Goal: Book appointment/travel/reservation

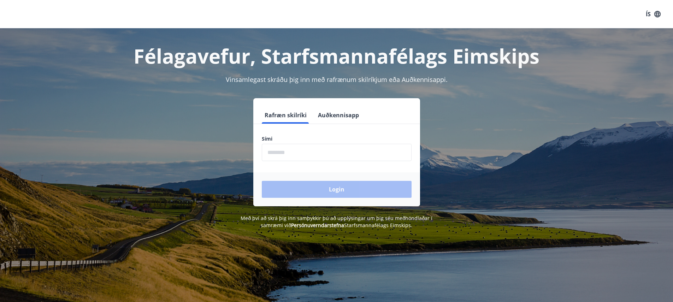
click at [300, 152] on input "phone" at bounding box center [337, 152] width 150 height 17
type input "********"
click at [262, 181] on button "Login" at bounding box center [337, 189] width 150 height 17
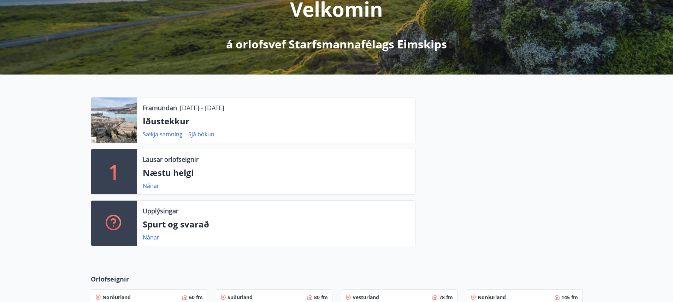
scroll to position [110, 0]
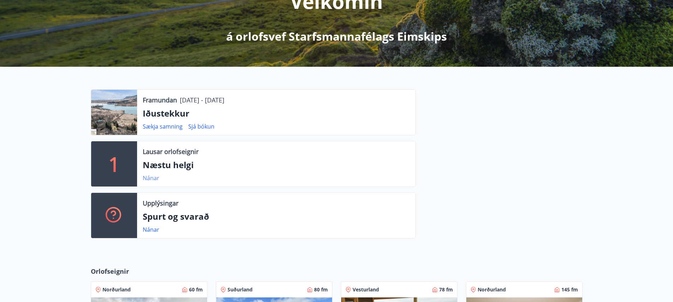
click at [154, 180] on link "Nánar" at bounding box center [151, 178] width 17 height 8
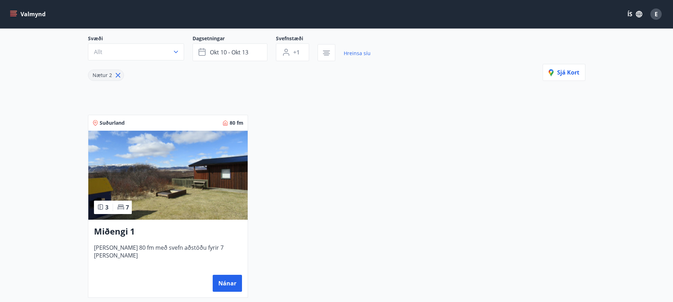
scroll to position [69, 0]
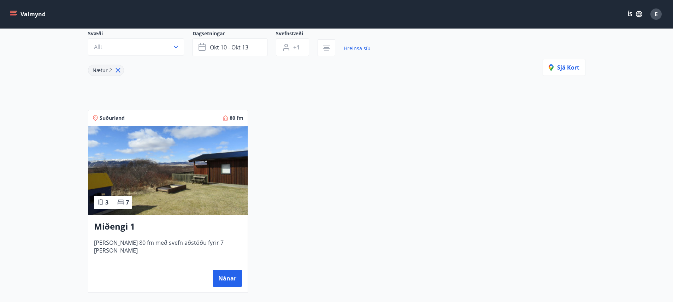
click at [12, 14] on icon "menu" at bounding box center [14, 14] width 8 height 1
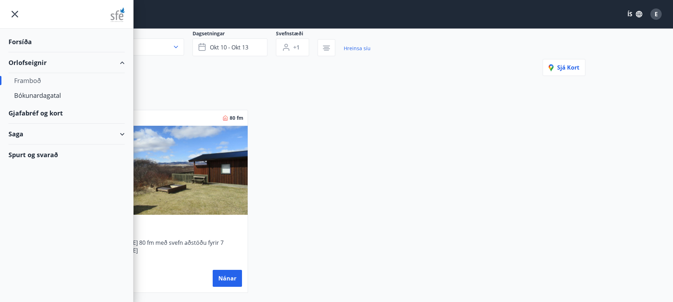
click at [37, 64] on div "Orlofseignir" at bounding box center [66, 62] width 116 height 21
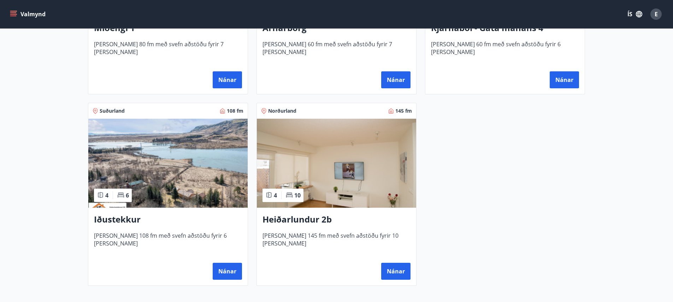
scroll to position [488, 0]
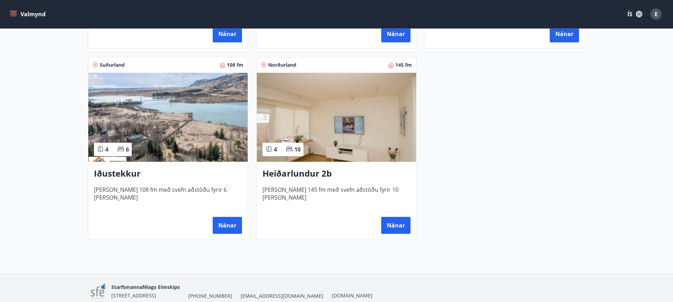
click at [187, 140] on img at bounding box center [167, 117] width 159 height 89
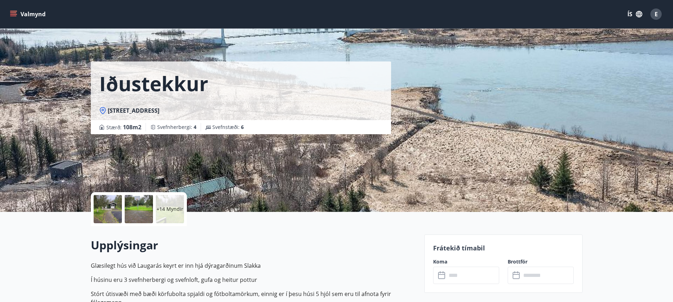
click at [164, 206] on p "+14 Myndir" at bounding box center [170, 209] width 27 height 7
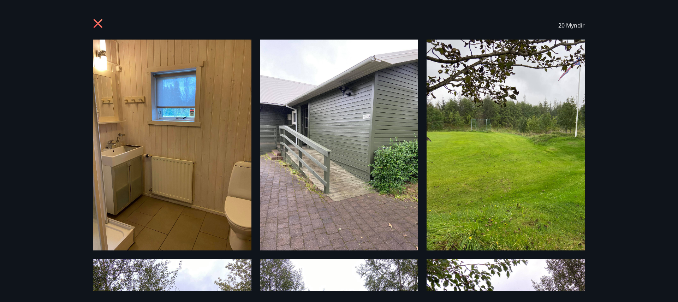
click at [98, 22] on icon at bounding box center [98, 24] width 11 height 11
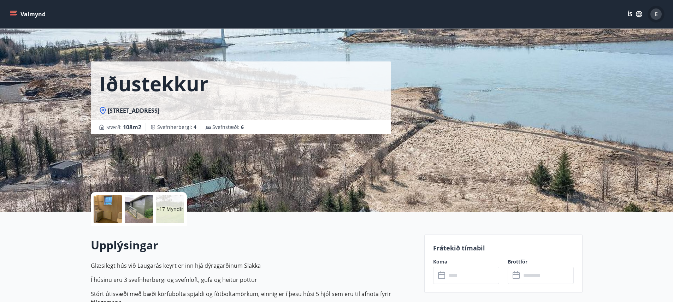
click at [658, 16] on div "E" at bounding box center [656, 13] width 11 height 11
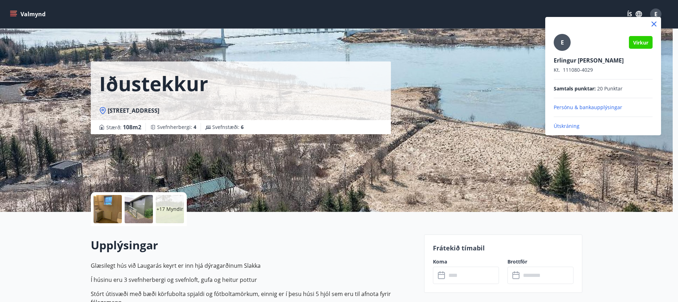
click at [17, 11] on div at bounding box center [339, 151] width 678 height 302
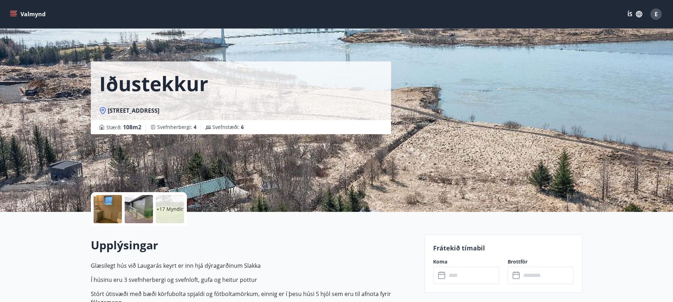
click at [14, 12] on icon "menu" at bounding box center [13, 14] width 7 height 7
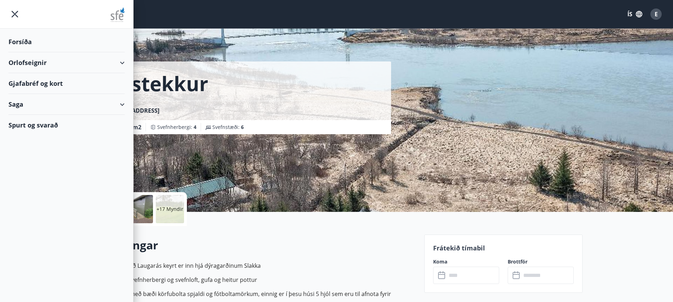
click at [20, 36] on div "Forsíða" at bounding box center [66, 41] width 116 height 21
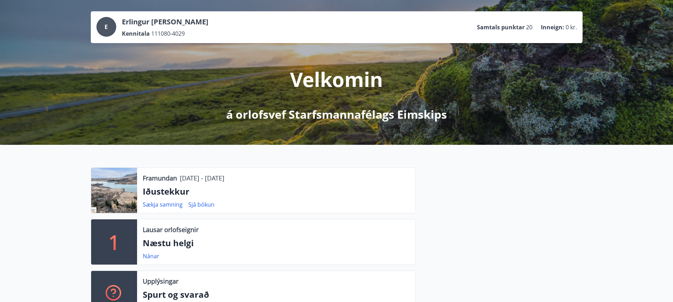
scroll to position [42, 0]
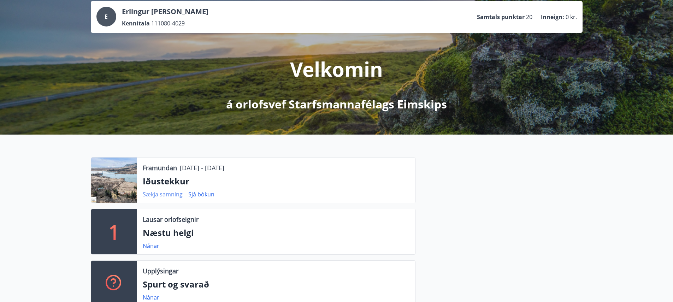
click at [164, 193] on link "Sækja samning" at bounding box center [163, 194] width 40 height 8
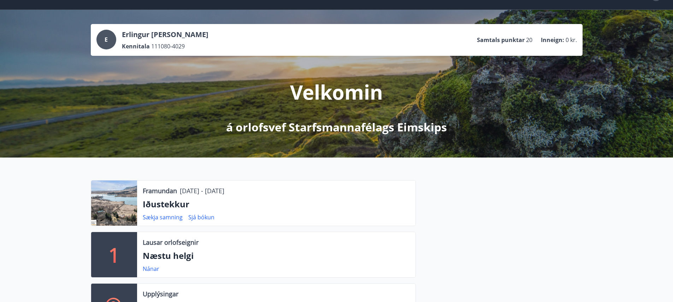
scroll to position [0, 0]
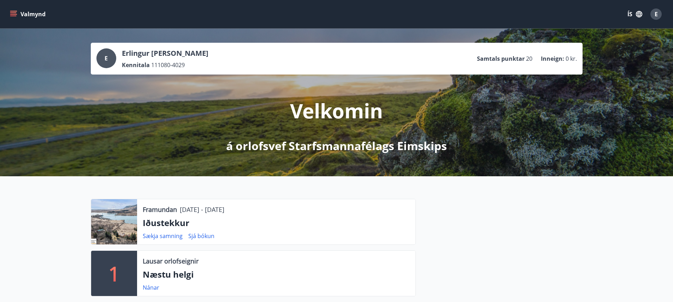
click at [7, 12] on div "Valmynd ÍS E" at bounding box center [336, 14] width 673 height 28
click at [13, 13] on icon "menu" at bounding box center [13, 12] width 6 height 1
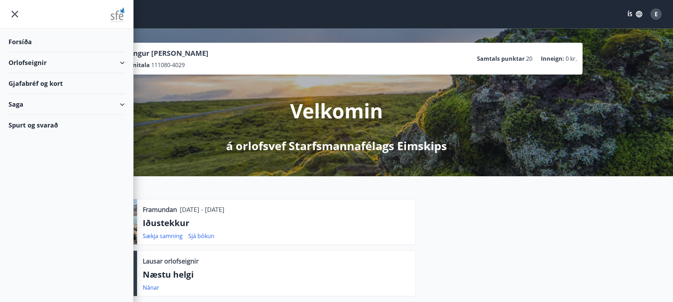
click at [28, 58] on div "Orlofseignir" at bounding box center [66, 62] width 116 height 21
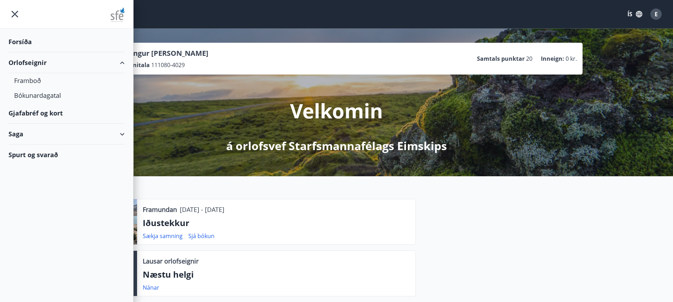
click at [33, 65] on div "Orlofseignir" at bounding box center [66, 62] width 116 height 21
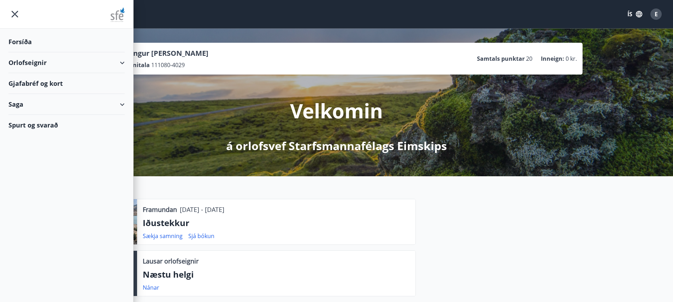
click at [33, 65] on div "Orlofseignir" at bounding box center [66, 62] width 116 height 21
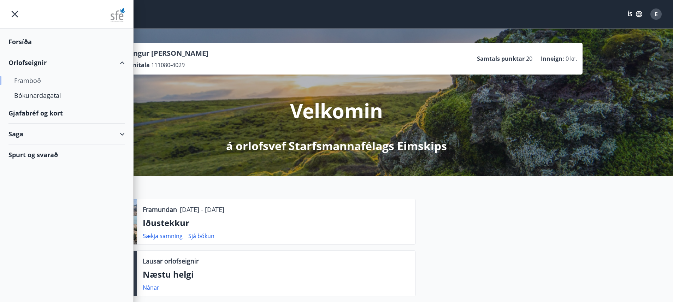
click at [36, 80] on div "Framboð" at bounding box center [66, 80] width 105 height 15
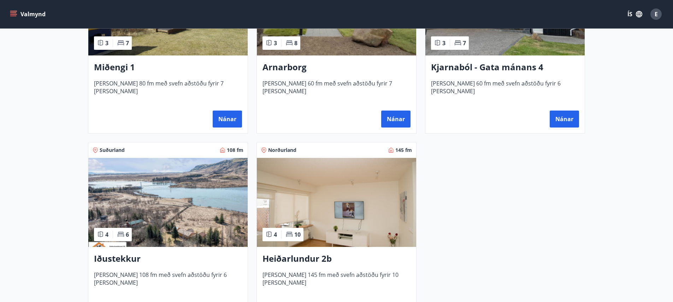
scroll to position [519, 0]
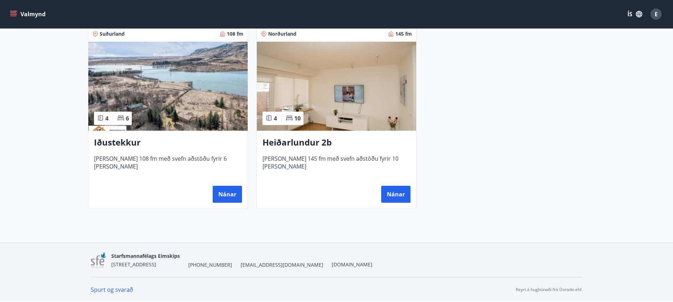
click at [178, 99] on img at bounding box center [167, 86] width 159 height 89
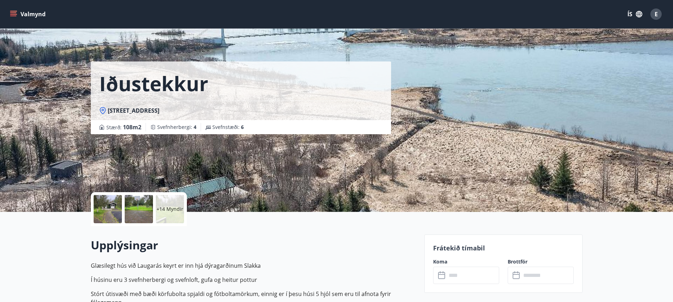
click at [113, 210] on div at bounding box center [108, 209] width 28 height 28
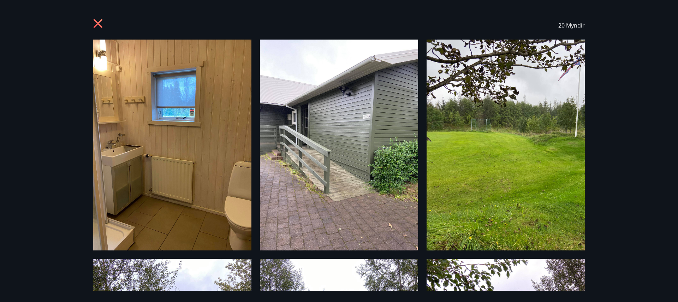
click at [602, 165] on div "20 Myndir" at bounding box center [339, 151] width 678 height 302
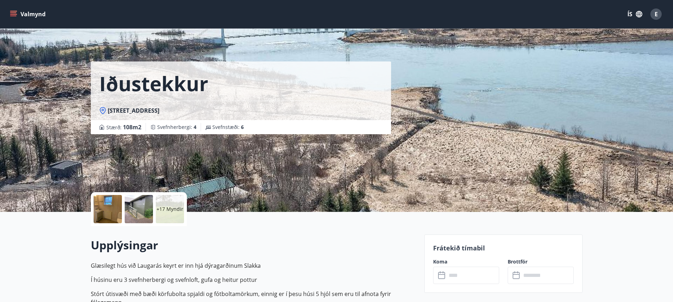
click at [170, 209] on p "+17 Myndir" at bounding box center [170, 209] width 27 height 7
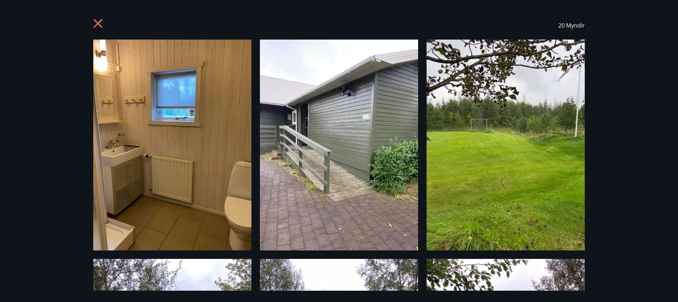
click at [95, 24] on icon at bounding box center [98, 24] width 11 height 11
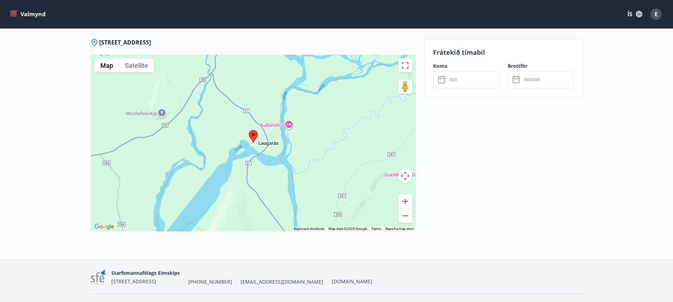
scroll to position [1017, 0]
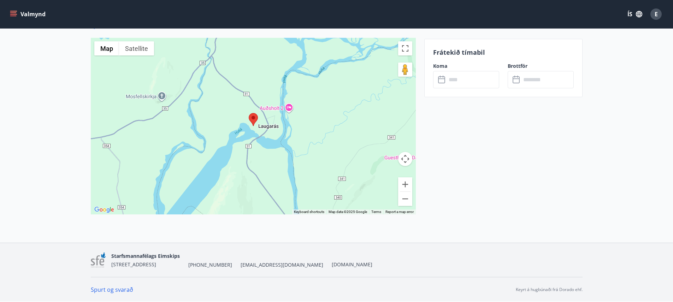
click at [246, 119] on div at bounding box center [253, 126] width 325 height 177
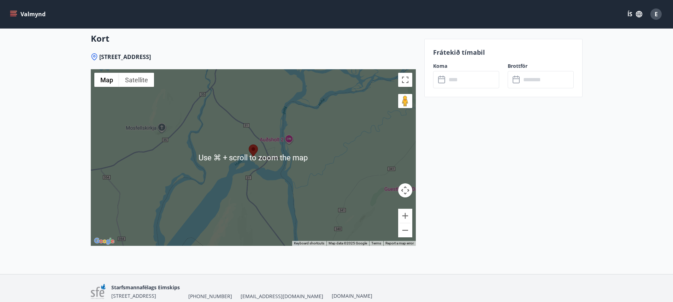
scroll to position [986, 0]
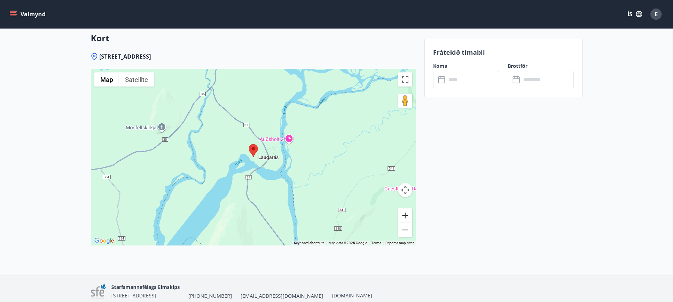
click at [402, 213] on button "Zoom in" at bounding box center [405, 215] width 14 height 14
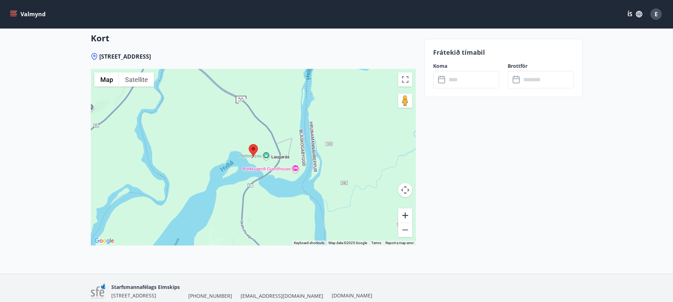
click at [402, 213] on button "Zoom in" at bounding box center [405, 215] width 14 height 14
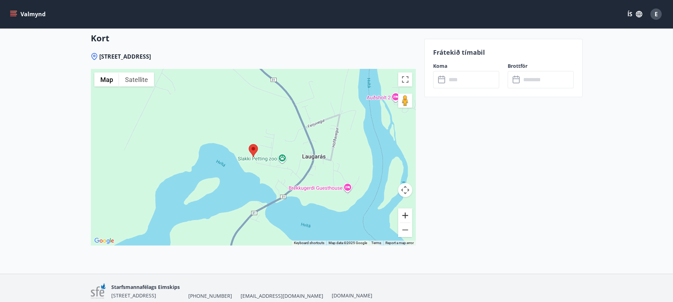
click at [406, 213] on button "Zoom in" at bounding box center [405, 215] width 14 height 14
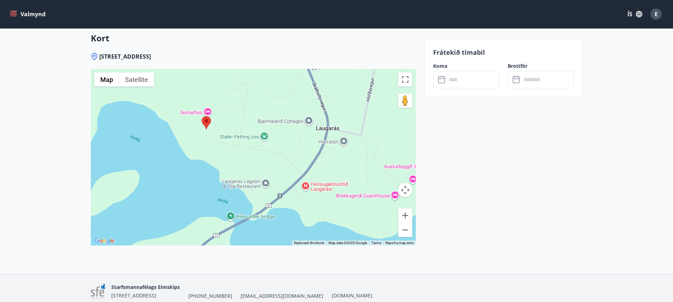
drag, startPoint x: 331, startPoint y: 199, endPoint x: 284, endPoint y: 171, distance: 55.6
click at [284, 171] on div at bounding box center [253, 157] width 325 height 177
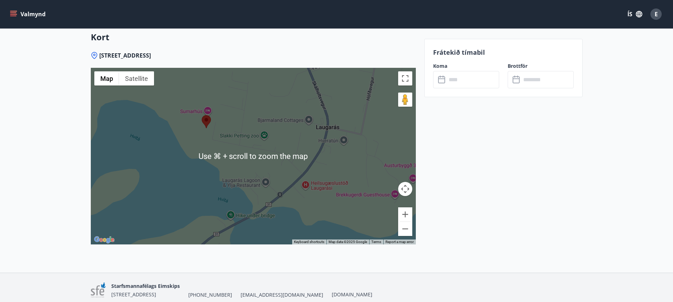
scroll to position [988, 0]
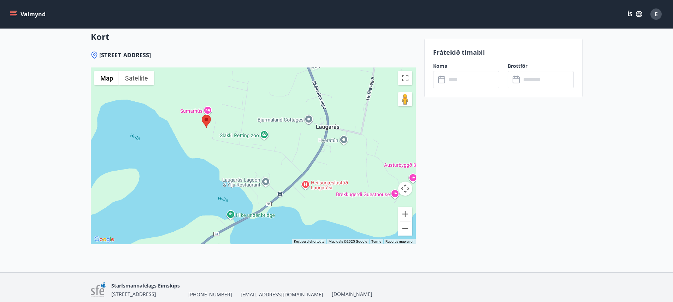
click at [265, 183] on div at bounding box center [253, 155] width 325 height 177
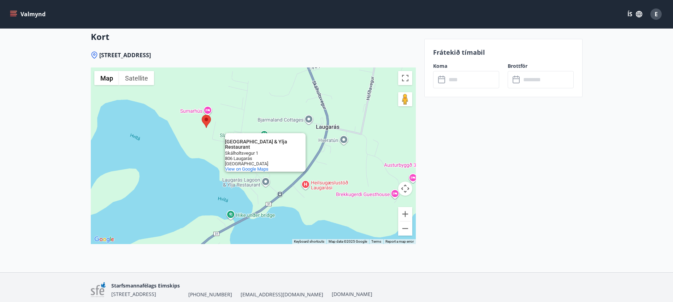
click at [214, 155] on div "[GEOGRAPHIC_DATA] & Ylja Restaurant [GEOGRAPHIC_DATA] & Ylja Restaurant [STREET…" at bounding box center [253, 155] width 325 height 177
click at [253, 202] on div "[GEOGRAPHIC_DATA] & Ylja Restaurant [GEOGRAPHIC_DATA] & Ylja Restaurant [STREET…" at bounding box center [253, 155] width 325 height 177
click at [406, 215] on button "Zoom in" at bounding box center [405, 214] width 14 height 14
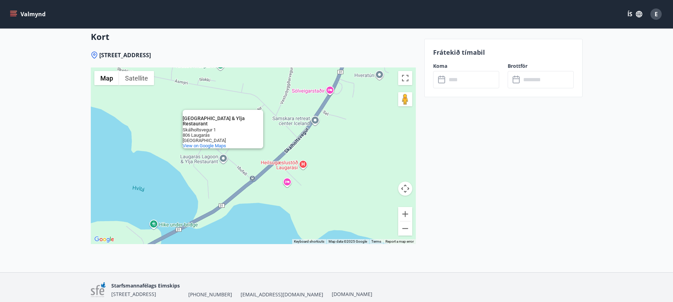
drag, startPoint x: 327, startPoint y: 208, endPoint x: 272, endPoint y: 153, distance: 77.5
click at [272, 153] on div "[GEOGRAPHIC_DATA] & Ylja Restaurant [GEOGRAPHIC_DATA] & Ylja Restaurant [STREET…" at bounding box center [253, 155] width 325 height 177
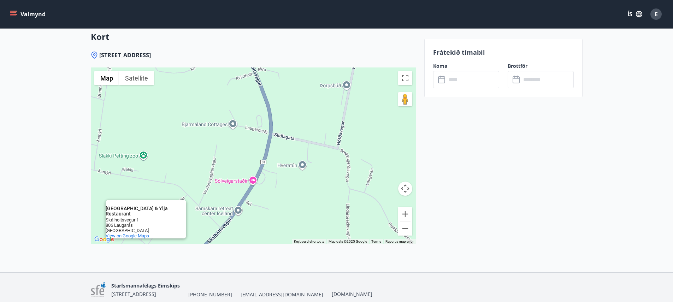
drag, startPoint x: 337, startPoint y: 147, endPoint x: 259, endPoint y: 237, distance: 119.8
click at [259, 237] on div "[GEOGRAPHIC_DATA] & Ylja Restaurant [GEOGRAPHIC_DATA] & Ylja Restaurant [STREET…" at bounding box center [253, 155] width 325 height 177
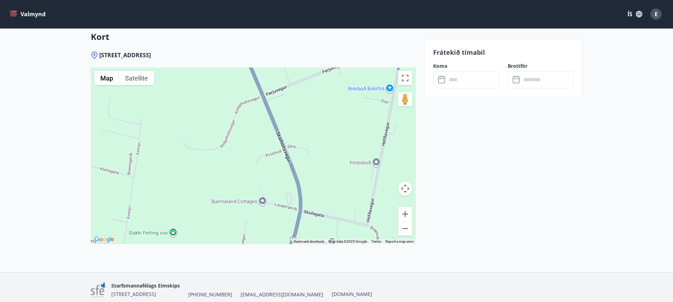
drag, startPoint x: 314, startPoint y: 160, endPoint x: 343, endPoint y: 239, distance: 83.9
click at [343, 239] on div "[GEOGRAPHIC_DATA] & Ylja Restaurant [GEOGRAPHIC_DATA] & Ylja Restaurant [STREET…" at bounding box center [253, 155] width 325 height 177
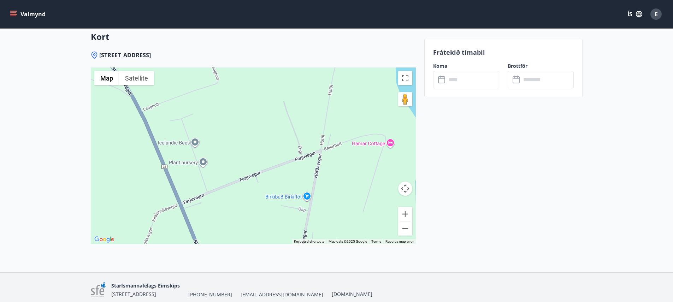
drag, startPoint x: 342, startPoint y: 143, endPoint x: 271, endPoint y: 250, distance: 128.4
click at [271, 250] on div "Skyrklettagata 10 - 806 Selfoss ← Move left → Move right ↑ Move up ↓ Move down …" at bounding box center [253, 161] width 325 height 221
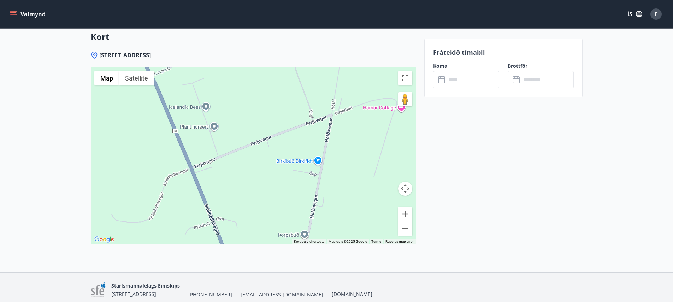
drag, startPoint x: 225, startPoint y: 108, endPoint x: 223, endPoint y: 67, distance: 41.8
click at [223, 67] on div "Skyrklettagata 10 - 806 Selfoss ← Move left → Move right ↑ Move up ↓ Move down …" at bounding box center [253, 161] width 325 height 221
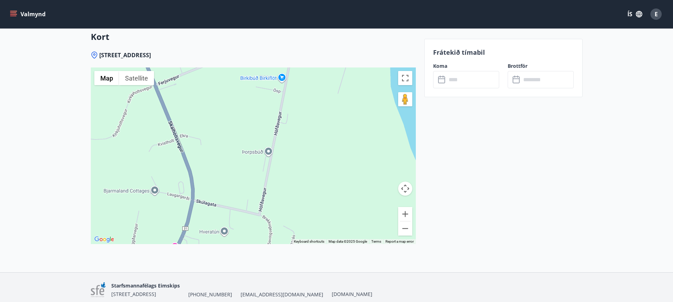
drag, startPoint x: 266, startPoint y: 187, endPoint x: 230, endPoint y: 102, distance: 91.8
click at [230, 102] on div "[GEOGRAPHIC_DATA] & Ylja Restaurant [GEOGRAPHIC_DATA] & Ylja Restaurant [STREET…" at bounding box center [253, 155] width 325 height 177
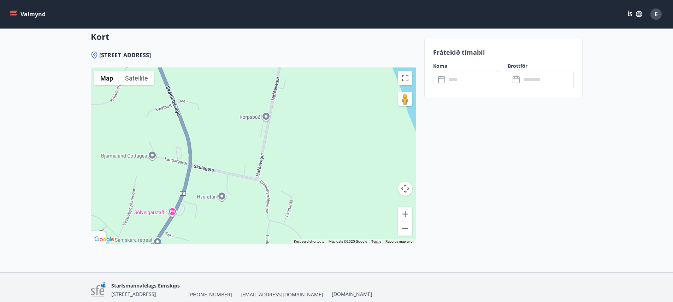
drag, startPoint x: 233, startPoint y: 176, endPoint x: 230, endPoint y: 139, distance: 36.8
click at [230, 139] on div "[GEOGRAPHIC_DATA] & Ylja Restaurant [GEOGRAPHIC_DATA] & Ylja Restaurant [STREET…" at bounding box center [253, 155] width 325 height 177
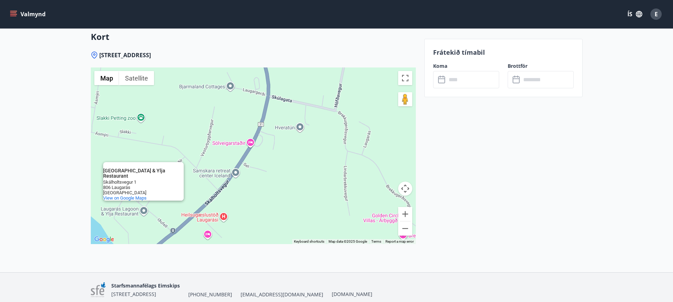
drag, startPoint x: 233, startPoint y: 162, endPoint x: 311, endPoint y: 92, distance: 105.1
click at [311, 92] on div "[GEOGRAPHIC_DATA] & Ylja Restaurant [GEOGRAPHIC_DATA] & Ylja Restaurant [STREET…" at bounding box center [253, 155] width 325 height 177
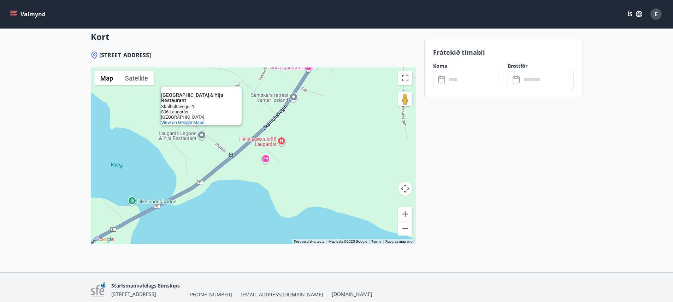
drag, startPoint x: 292, startPoint y: 208, endPoint x: 352, endPoint y: 132, distance: 97.4
click at [352, 132] on div "[GEOGRAPHIC_DATA] & Ylja Restaurant [GEOGRAPHIC_DATA] & Ylja Restaurant [STREET…" at bounding box center [253, 155] width 325 height 177
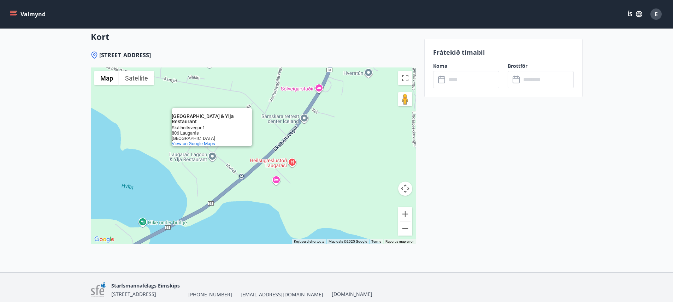
drag, startPoint x: 331, startPoint y: 120, endPoint x: 344, endPoint y: 143, distance: 26.7
click at [344, 143] on div "[GEOGRAPHIC_DATA] & Ylja Restaurant [GEOGRAPHIC_DATA] & Ylja Restaurant [STREET…" at bounding box center [253, 155] width 325 height 177
click at [189, 143] on span "View on Google Maps" at bounding box center [193, 143] width 43 height 5
click at [271, 135] on div "[GEOGRAPHIC_DATA] & Ylja Restaurant [GEOGRAPHIC_DATA] & Ylja Restaurant [STREET…" at bounding box center [253, 155] width 325 height 177
click at [404, 230] on button "Zoom out" at bounding box center [405, 229] width 14 height 14
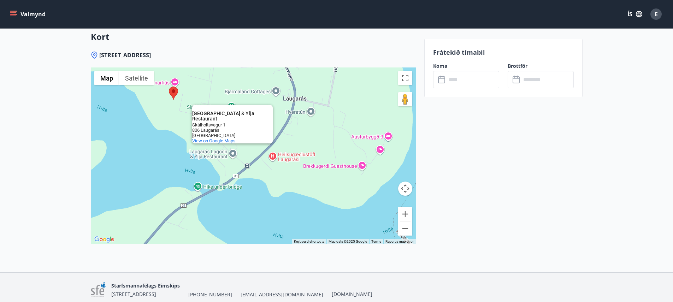
click at [218, 89] on div "[GEOGRAPHIC_DATA] & Ylja Restaurant [GEOGRAPHIC_DATA] & Ylja Restaurant [STREET…" at bounding box center [253, 155] width 325 height 177
drag, startPoint x: 260, startPoint y: 133, endPoint x: 254, endPoint y: 142, distance: 11.6
click at [254, 142] on div "[GEOGRAPHIC_DATA] & Ylja Restaurant [STREET_ADDRESS] View on Google Maps" at bounding box center [232, 132] width 81 height 21
click at [276, 173] on div "[GEOGRAPHIC_DATA] & Ylja Restaurant [GEOGRAPHIC_DATA] & Ylja Restaurant [STREET…" at bounding box center [253, 155] width 325 height 177
click at [406, 226] on button "Zoom out" at bounding box center [405, 229] width 14 height 14
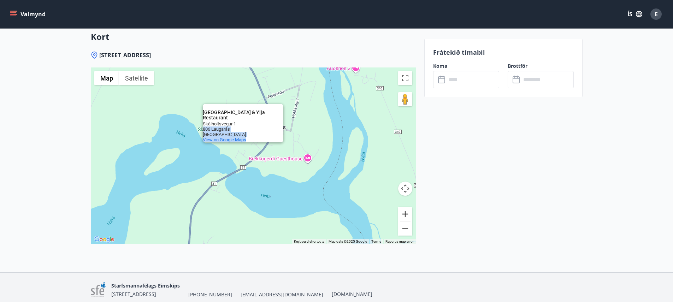
click at [406, 216] on button "Zoom in" at bounding box center [405, 214] width 14 height 14
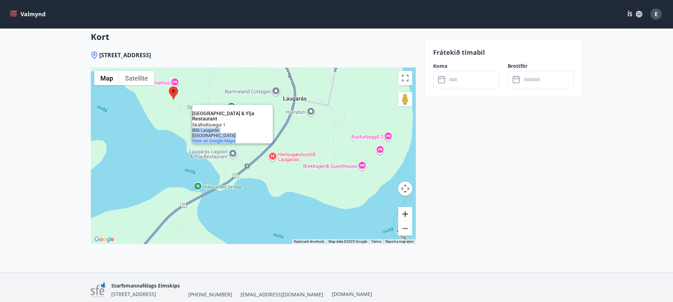
click at [406, 216] on button "Zoom in" at bounding box center [405, 214] width 14 height 14
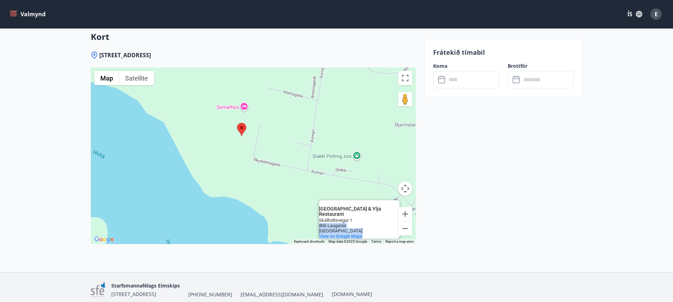
drag, startPoint x: 160, startPoint y: 126, endPoint x: 308, endPoint y: 219, distance: 174.7
click at [308, 219] on div "[GEOGRAPHIC_DATA] & Ylja Restaurant [GEOGRAPHIC_DATA] & Ylja Restaurant [STREET…" at bounding box center [253, 155] width 325 height 177
